Goal: Find specific page/section

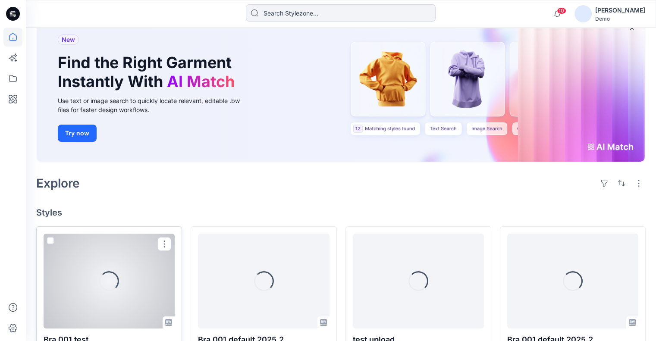
scroll to position [86, 0]
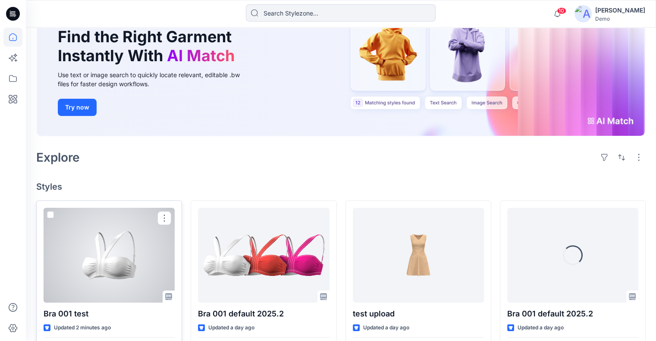
click at [131, 247] on div at bounding box center [109, 255] width 131 height 95
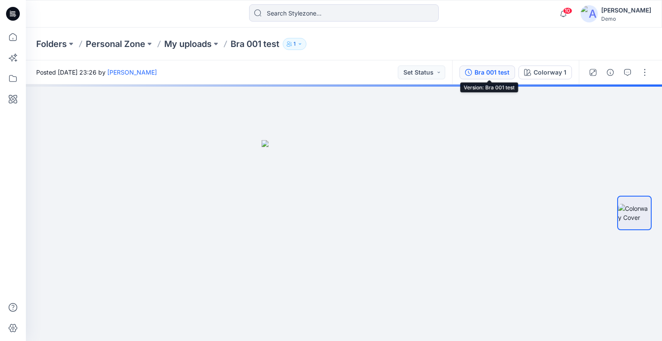
click at [500, 75] on div "Bra 001 test" at bounding box center [492, 72] width 35 height 9
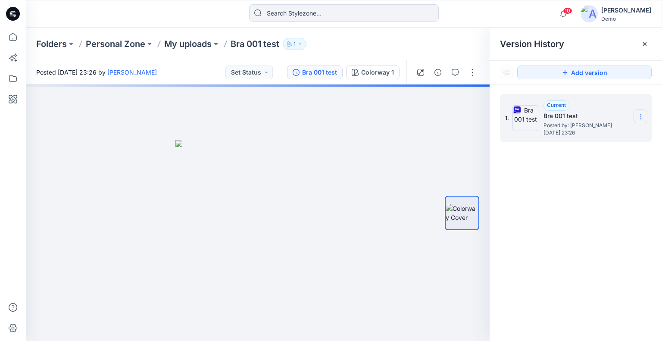
click at [640, 114] on icon at bounding box center [641, 116] width 7 height 7
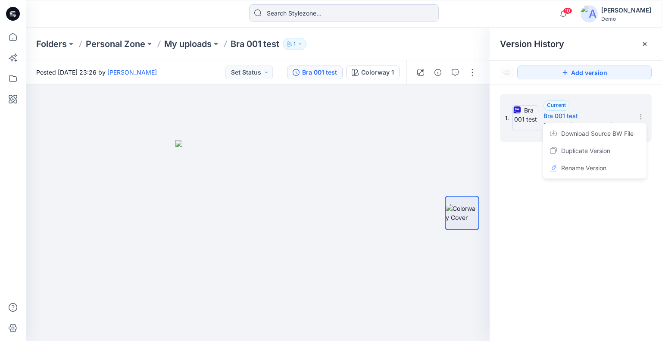
click at [447, 35] on div "Folders Personal Zone My uploads Bra 001 test 1" at bounding box center [344, 44] width 636 height 33
click at [573, 13] on span "10" at bounding box center [567, 10] width 9 height 7
